Goal: Task Accomplishment & Management: Manage account settings

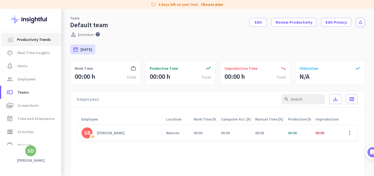
click at [25, 44] on link "Productivity Trends" at bounding box center [31, 39] width 60 height 13
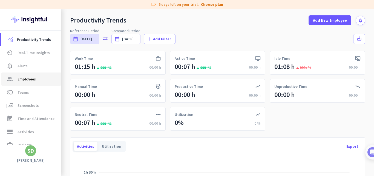
click at [28, 81] on span "Employees" at bounding box center [27, 79] width 18 height 7
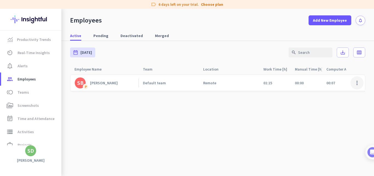
click at [358, 81] on span at bounding box center [357, 82] width 13 height 13
click at [32, 93] on div at bounding box center [187, 88] width 374 height 176
click at [32, 93] on span "toll Teams" at bounding box center [31, 92] width 52 height 7
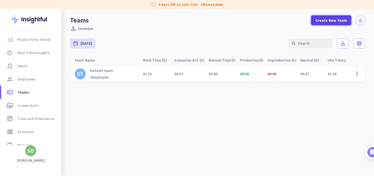
click at [340, 18] on span "Create New Team" at bounding box center [332, 20] width 32 height 5
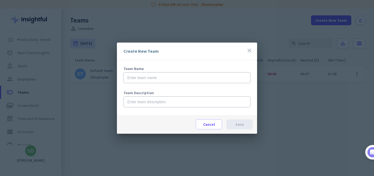
click at [249, 52] on icon "close" at bounding box center [249, 50] width 7 height 7
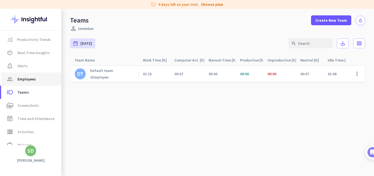
click at [22, 80] on span "Employees" at bounding box center [27, 79] width 18 height 7
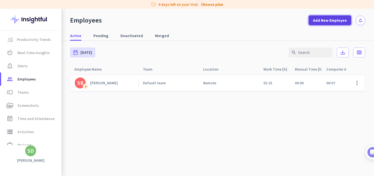
click at [326, 20] on span "Add New Employee" at bounding box center [330, 20] width 34 height 5
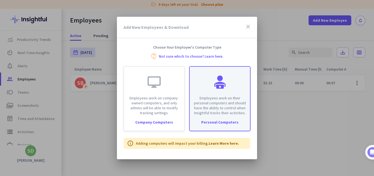
click at [215, 112] on p "Employees work on their personal computers and should have the ability to contr…" at bounding box center [220, 105] width 54 height 20
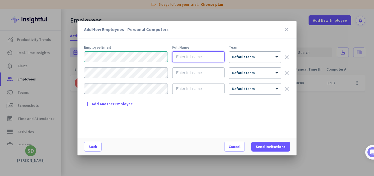
click at [185, 56] on input "text" at bounding box center [198, 56] width 52 height 11
type input "[PERSON_NAME]"
click at [265, 144] on span "Send Invitations" at bounding box center [271, 146] width 30 height 5
